Goal: Navigation & Orientation: Find specific page/section

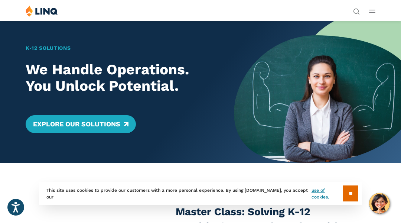
click at [37, 37] on div "K‑12 Solutions We Handle Operations. You Unlock Potential. Explore Our Solutions" at bounding box center [117, 91] width 234 height 142
